Goal: Information Seeking & Learning: Find contact information

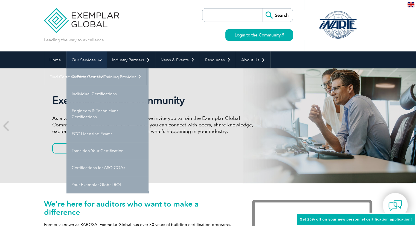
click at [78, 60] on link "Our Services" at bounding box center [86, 59] width 40 height 17
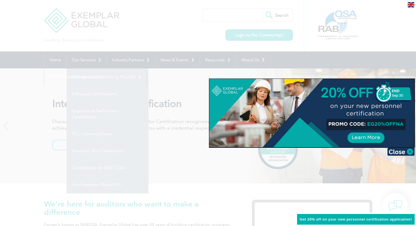
click at [85, 95] on div at bounding box center [208, 113] width 416 height 226
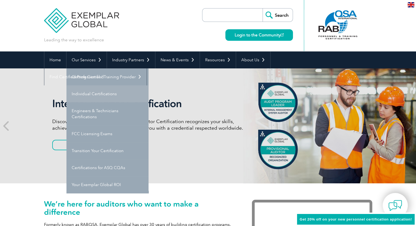
click at [84, 94] on link "Individual Certifications" at bounding box center [107, 93] width 82 height 17
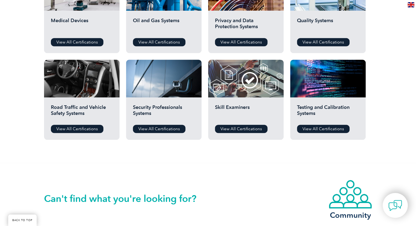
scroll to position [405, 0]
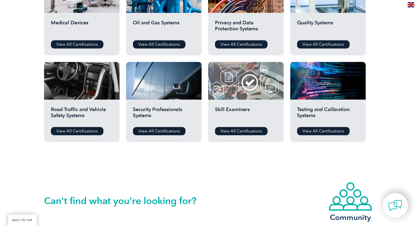
click at [236, 92] on div at bounding box center [245, 81] width 75 height 38
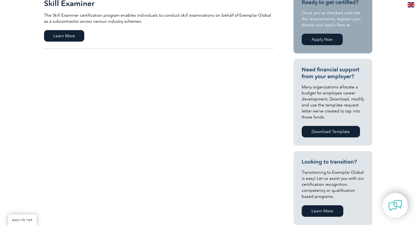
scroll to position [116, 0]
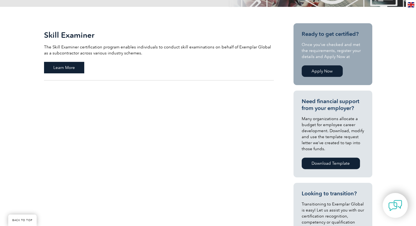
click at [60, 66] on span "Learn More" at bounding box center [64, 67] width 40 height 11
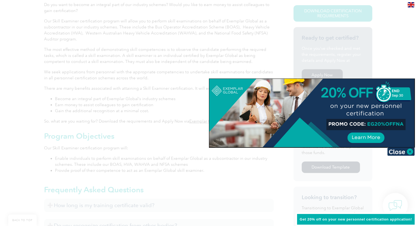
scroll to position [156, 0]
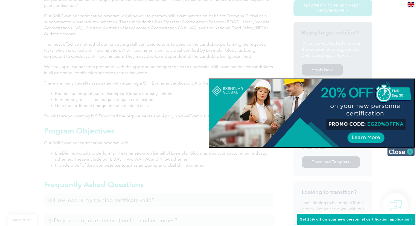
click at [389, 151] on img at bounding box center [400, 151] width 27 height 8
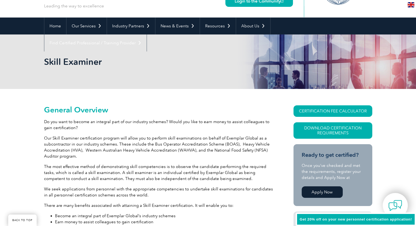
scroll to position [31, 0]
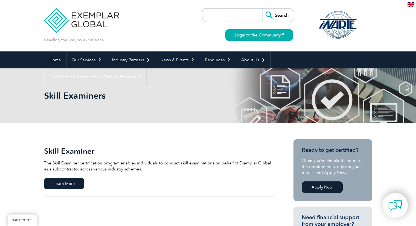
scroll to position [116, 0]
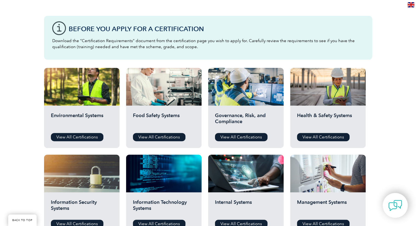
scroll to position [139, 0]
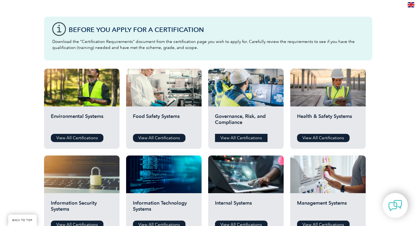
click at [228, 138] on link "View All Certifications" at bounding box center [241, 138] width 52 height 8
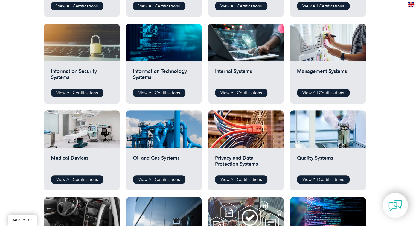
scroll to position [273, 0]
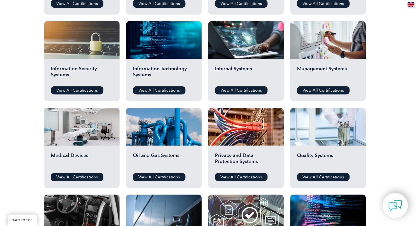
click at [319, 145] on div at bounding box center [327, 127] width 75 height 38
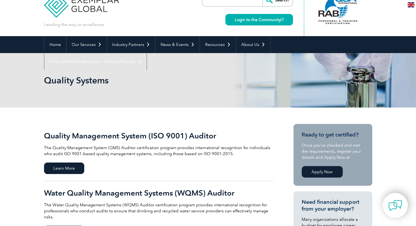
scroll to position [11, 0]
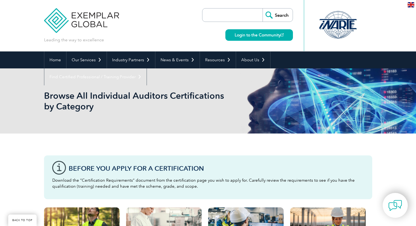
scroll to position [271, 0]
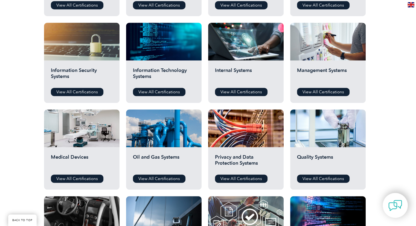
click at [315, 79] on h2 "Management Systems" at bounding box center [328, 75] width 62 height 16
click at [315, 91] on link "View All Certifications" at bounding box center [323, 92] width 52 height 8
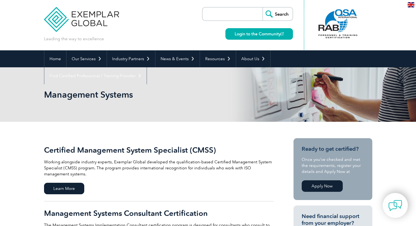
scroll to position [0, 0]
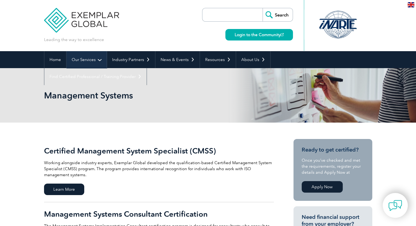
drag, startPoint x: 383, startPoint y: 35, endPoint x: 78, endPoint y: 61, distance: 306.5
click at [78, 61] on link "Our Services" at bounding box center [86, 59] width 40 height 17
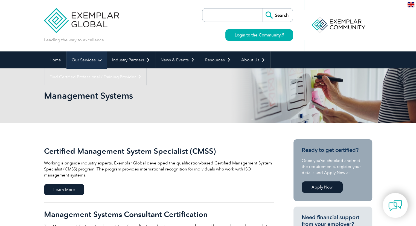
click at [78, 61] on link "Our Services" at bounding box center [86, 59] width 40 height 17
click at [83, 60] on link "Our Services" at bounding box center [86, 59] width 40 height 17
click at [93, 62] on link "Our Services" at bounding box center [86, 59] width 40 height 17
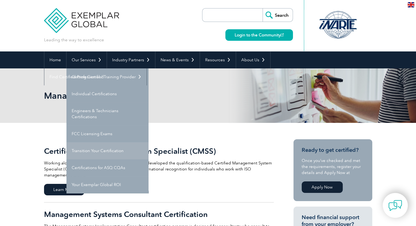
click at [96, 151] on link "Transition Your Certification" at bounding box center [107, 150] width 82 height 17
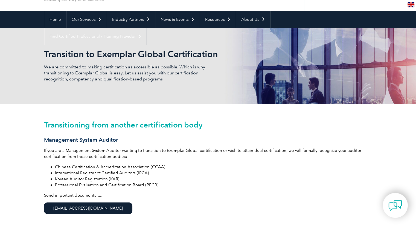
scroll to position [48, 0]
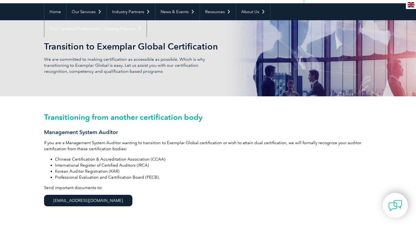
drag, startPoint x: 410, startPoint y: 66, endPoint x: 406, endPoint y: 66, distance: 4.1
click at [406, 66] on div "Transition to Exemplar Global Certification We are committed to making certific…" at bounding box center [208, 58] width 416 height 76
click at [57, 164] on li "International Register of Certified Auditors (IRCA)" at bounding box center [213, 165] width 317 height 6
drag, startPoint x: 56, startPoint y: 165, endPoint x: 132, endPoint y: 166, distance: 76.5
click at [132, 166] on li "International Register of Certified Auditors (IRCA)" at bounding box center [213, 165] width 317 height 6
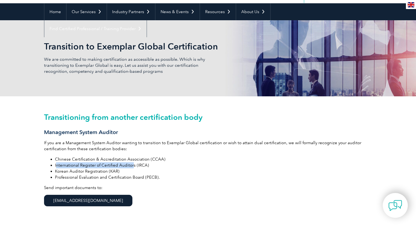
copy li "nternational Register of Certified Auditor"
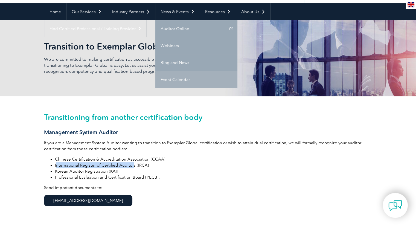
click at [163, 78] on link "Event Calendar" at bounding box center [196, 79] width 82 height 17
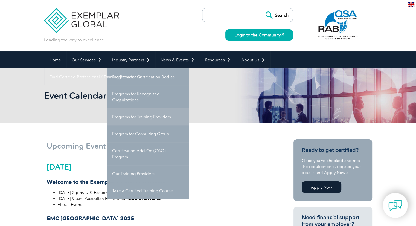
click at [134, 115] on link "Programs for Training Providers" at bounding box center [148, 116] width 82 height 17
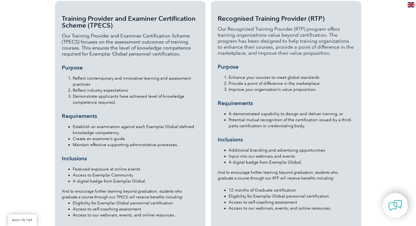
scroll to position [548, 0]
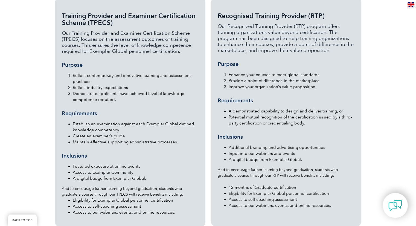
click at [122, 34] on p "Our Training Provider and Examiner Certification Scheme (TPECS) focuses on the …" at bounding box center [130, 42] width 137 height 24
click at [99, 12] on span "Training Provider and Examiner Certification Scheme (TPECS)" at bounding box center [129, 19] width 134 height 15
drag, startPoint x: 417, startPoint y: 115, endPoint x: 269, endPoint y: 142, distance: 150.5
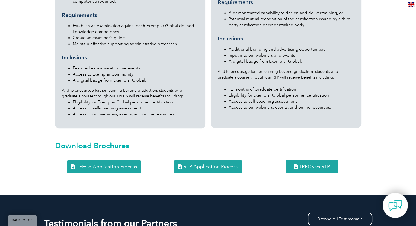
scroll to position [661, 0]
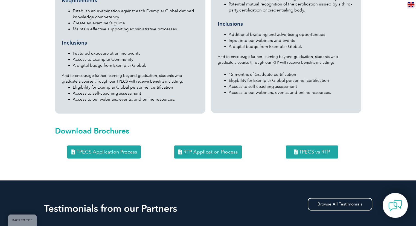
click at [102, 149] on span "TPECS Application Process" at bounding box center [106, 151] width 60 height 5
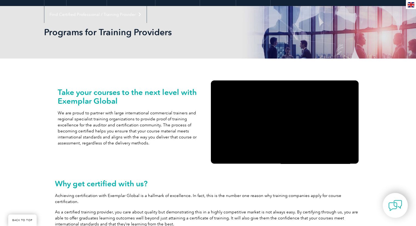
scroll to position [0, 0]
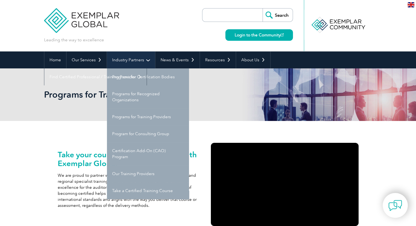
click at [130, 58] on link "Industry Partners" at bounding box center [131, 59] width 48 height 17
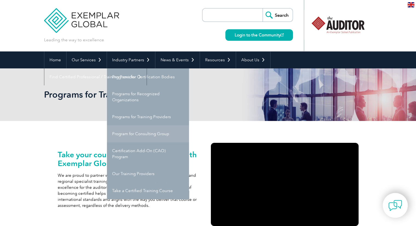
click at [127, 136] on link "Program for Consulting Group" at bounding box center [148, 133] width 82 height 17
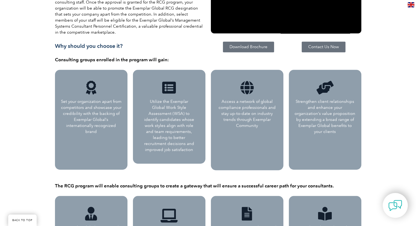
scroll to position [240, 0]
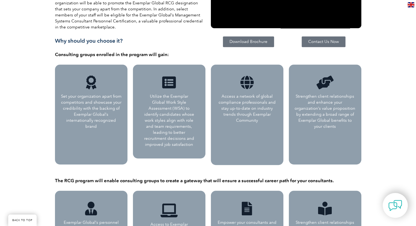
drag, startPoint x: 408, startPoint y: 76, endPoint x: 394, endPoint y: 102, distance: 28.6
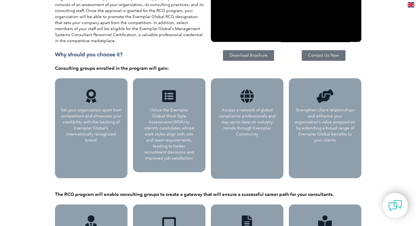
scroll to position [0, 0]
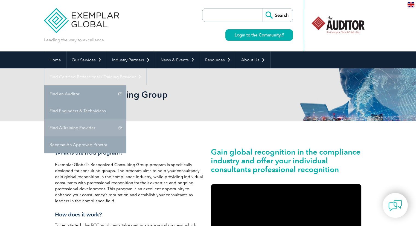
click at [126, 119] on link "Find A Training Provider" at bounding box center [85, 127] width 82 height 17
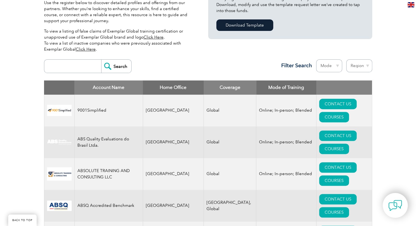
scroll to position [193, 0]
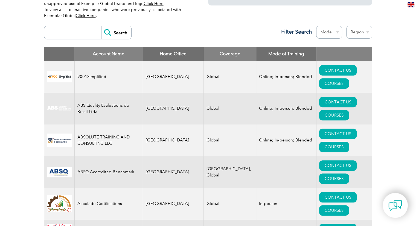
drag, startPoint x: 417, startPoint y: 7, endPoint x: 249, endPoint y: 28, distance: 169.6
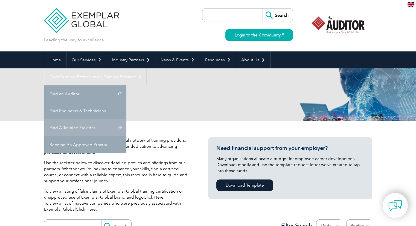
click at [126, 119] on link "Find A Training Provider" at bounding box center [85, 127] width 82 height 17
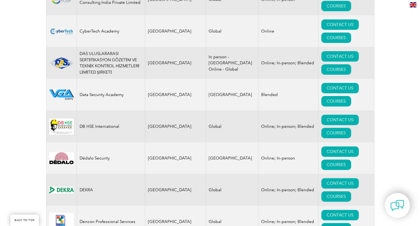
scroll to position [2239, 0]
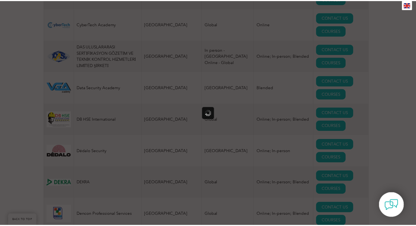
scroll to position [0, 0]
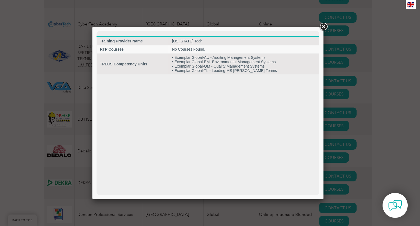
click at [324, 26] on link at bounding box center [323, 27] width 10 height 10
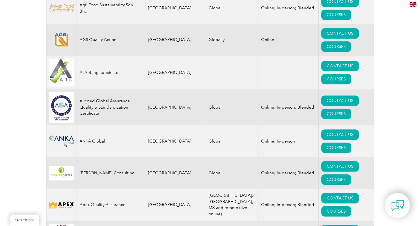
scroll to position [586, 0]
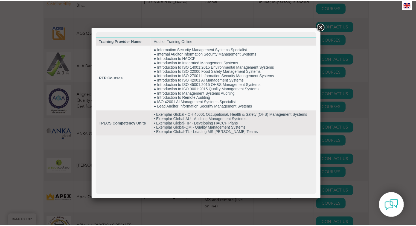
scroll to position [0, 0]
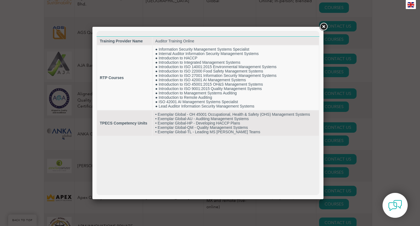
click at [323, 27] on link at bounding box center [323, 27] width 10 height 10
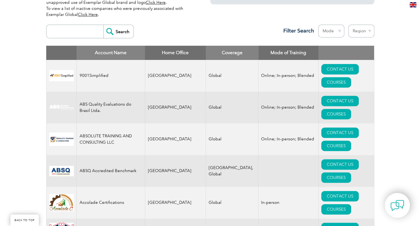
scroll to position [202, 0]
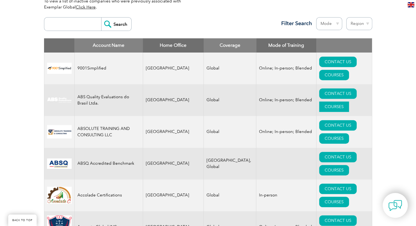
click at [348, 101] on link "COURSES" at bounding box center [334, 106] width 30 height 10
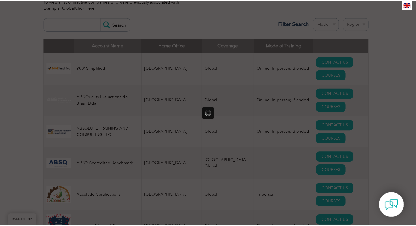
scroll to position [0, 0]
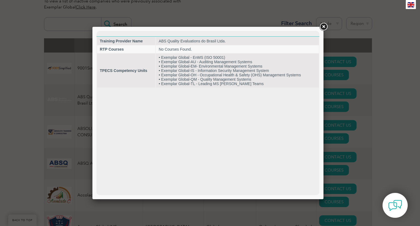
click at [323, 30] on link at bounding box center [323, 27] width 10 height 10
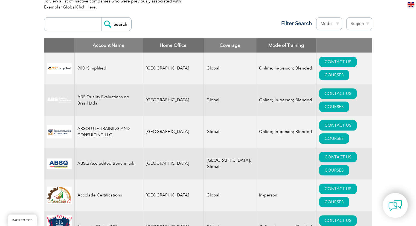
click at [71, 22] on input "search" at bounding box center [74, 23] width 54 height 13
type input "[GEOGRAPHIC_DATA]"
click at [101, 17] on input "Search" at bounding box center [116, 23] width 30 height 13
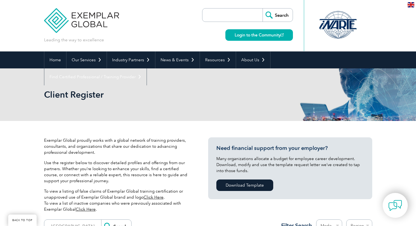
scroll to position [189, 0]
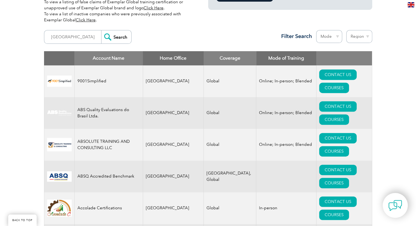
click at [338, 38] on select "Mode Online In-person Blended" at bounding box center [329, 36] width 26 height 13
click at [368, 36] on select "Region Australia Bahrain Bangladesh Brazil Canada Colombia Dominican Republic E…" at bounding box center [359, 36] width 26 height 13
select select "[GEOGRAPHIC_DATA]"
click at [346, 30] on select "Region Australia Bahrain Bangladesh Brazil Canada Colombia Dominican Republic E…" at bounding box center [359, 36] width 26 height 13
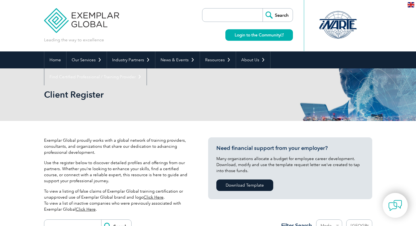
select select "[GEOGRAPHIC_DATA]"
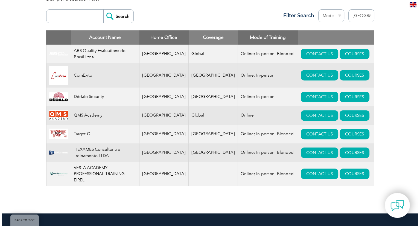
scroll to position [214, 0]
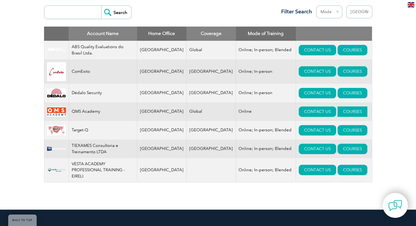
click at [337, 111] on link "COURSES" at bounding box center [352, 111] width 30 height 10
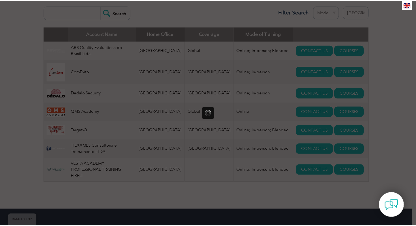
scroll to position [0, 0]
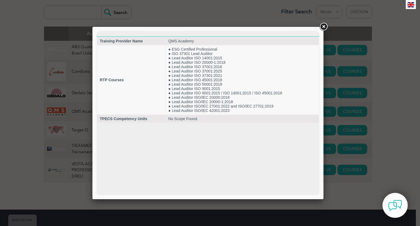
click at [21, 156] on div at bounding box center [210, 113] width 420 height 226
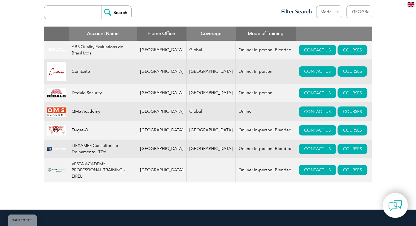
click at [57, 111] on img at bounding box center [56, 111] width 19 height 10
click at [298, 113] on link "CONTACT US" at bounding box center [316, 111] width 37 height 10
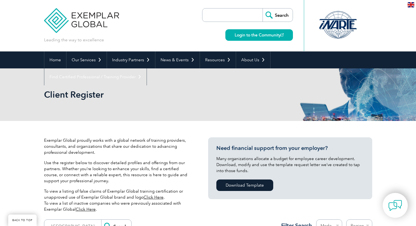
select select "[GEOGRAPHIC_DATA]"
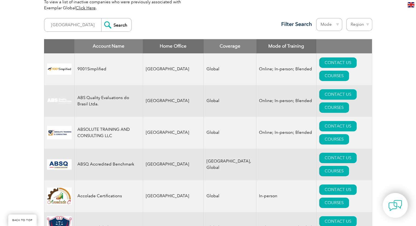
scroll to position [165, 0]
